Goal: Transaction & Acquisition: Purchase product/service

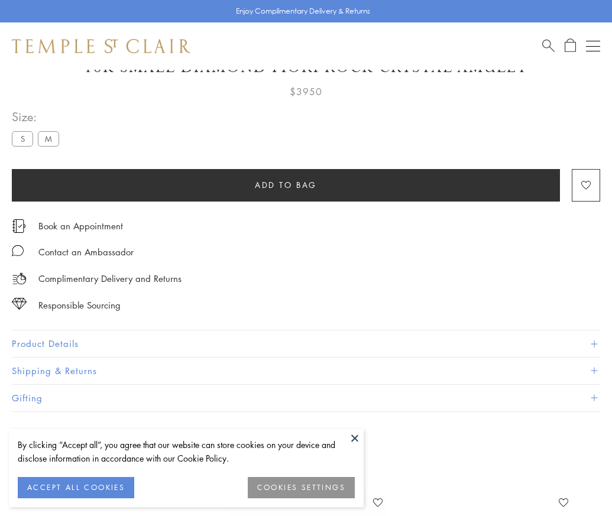
click at [286, 179] on span "Add to bag" at bounding box center [286, 185] width 62 height 13
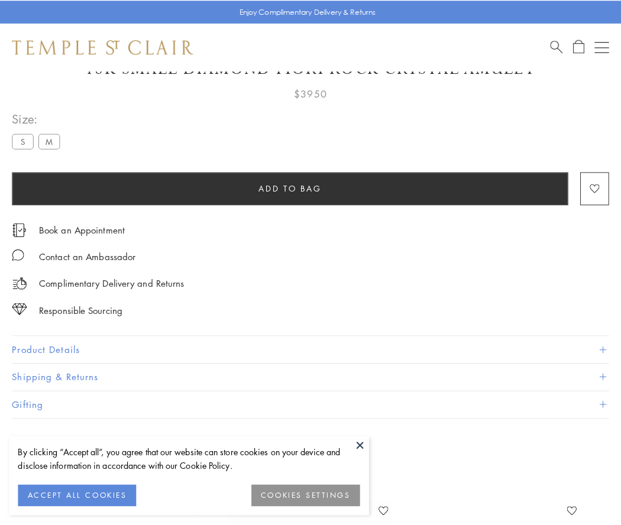
scroll to position [69, 0]
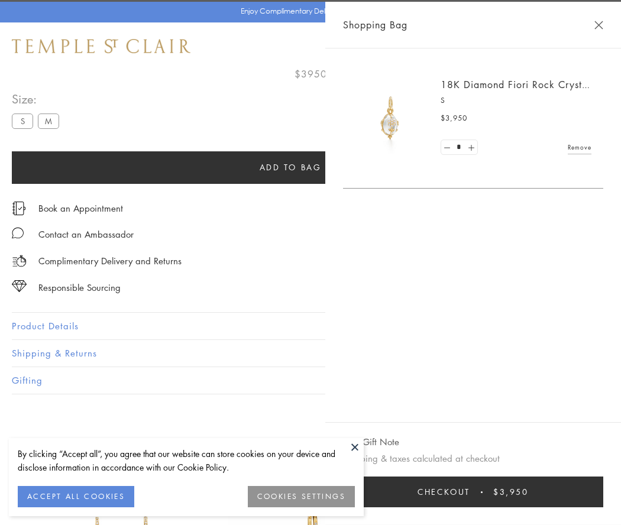
click at [580, 492] on button "Checkout $3,950" at bounding box center [473, 492] width 260 height 31
